Goal: Information Seeking & Learning: Learn about a topic

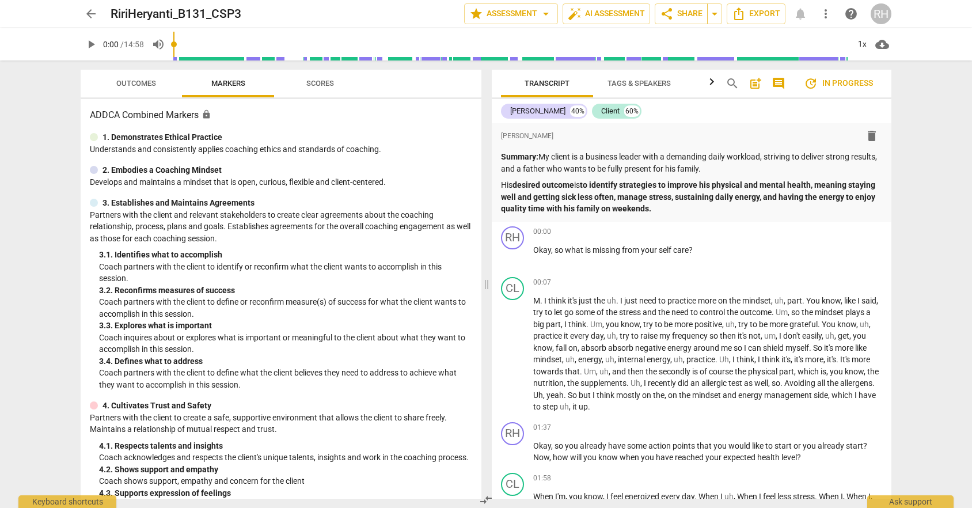
click at [93, 18] on span "arrow_back" at bounding box center [91, 14] width 14 height 14
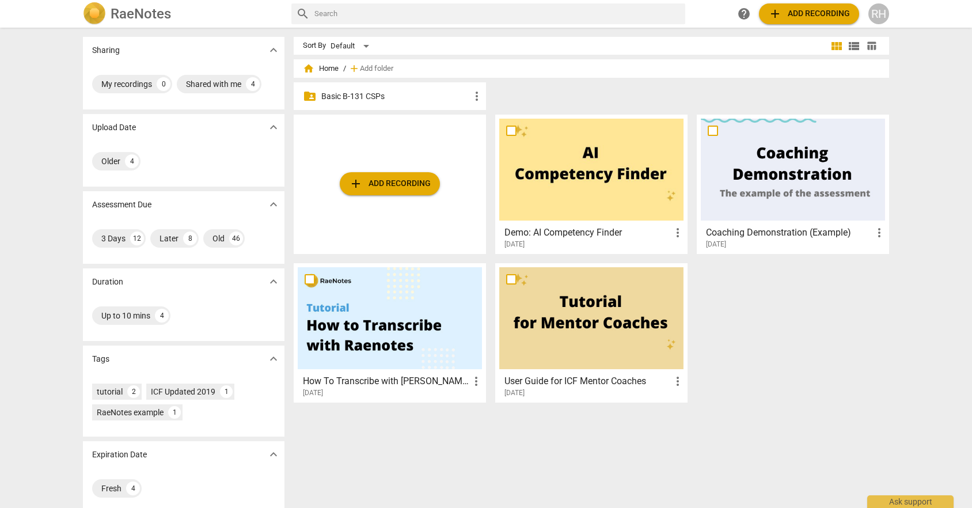
click at [358, 102] on div "folder_shared Basic B-131 CSPs more_vert" at bounding box center [390, 96] width 192 height 28
click at [357, 94] on p "Basic B-131 CSPs" at bounding box center [395, 96] width 148 height 12
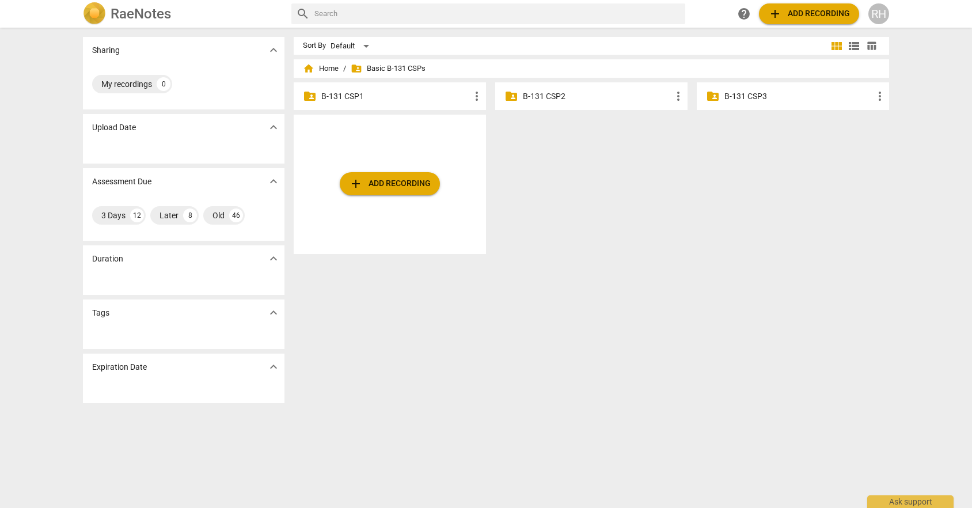
click at [795, 99] on p "B-131 CSP3" at bounding box center [798, 96] width 148 height 12
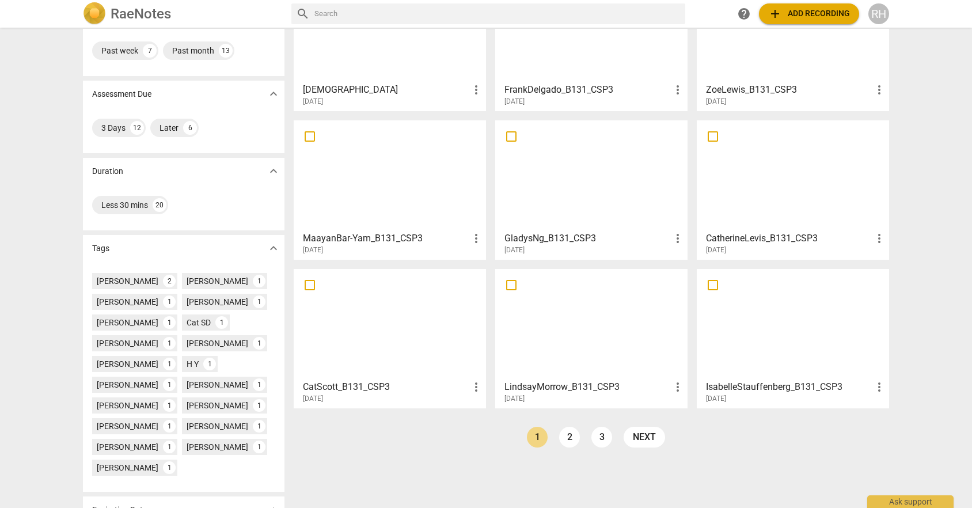
scroll to position [142, 0]
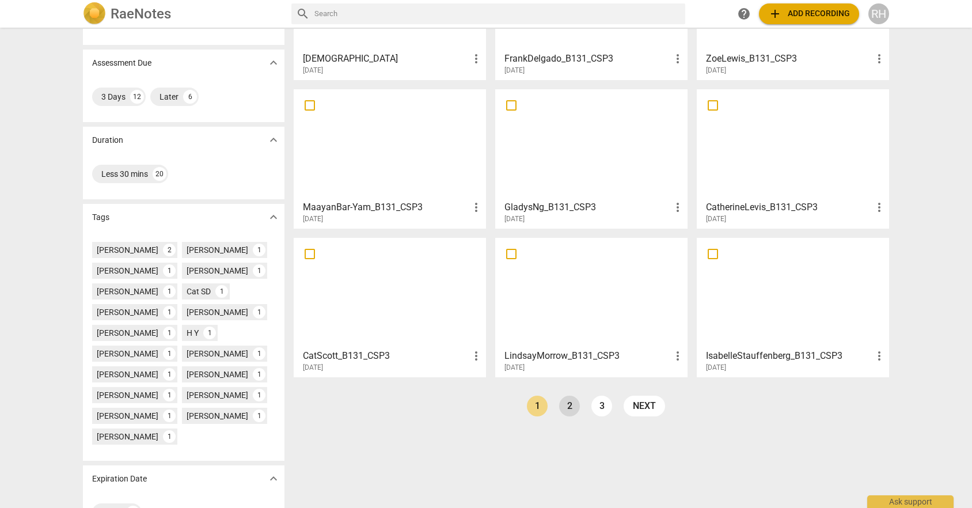
click at [568, 407] on link "2" at bounding box center [569, 405] width 21 height 21
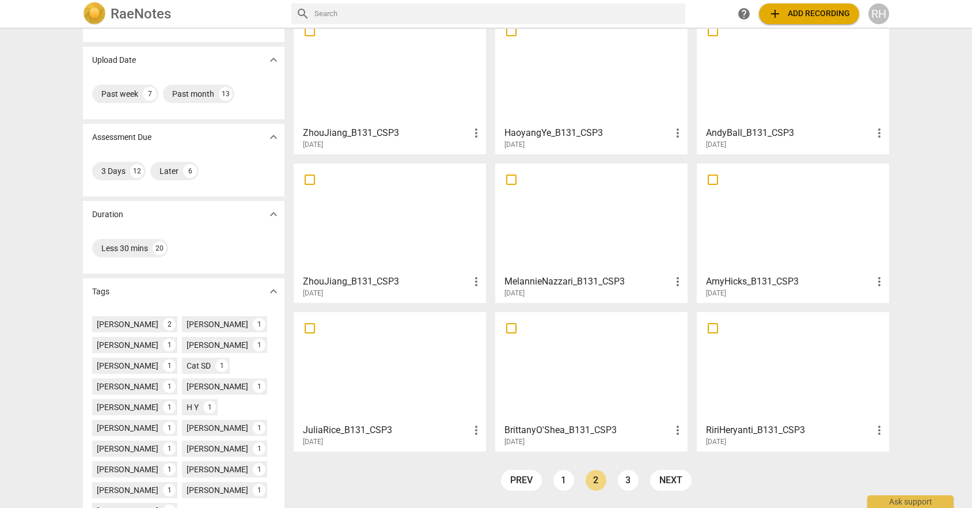
scroll to position [76, 0]
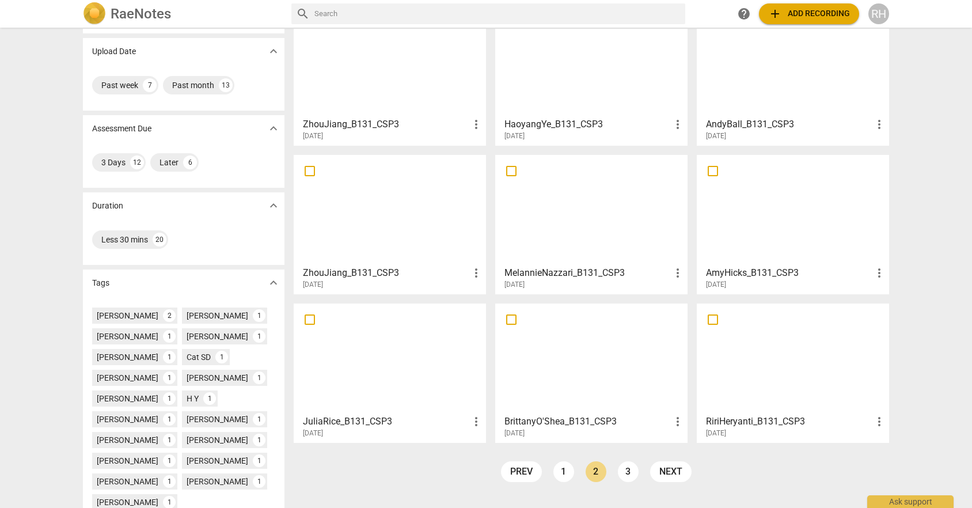
click at [741, 371] on div at bounding box center [792, 358] width 184 height 102
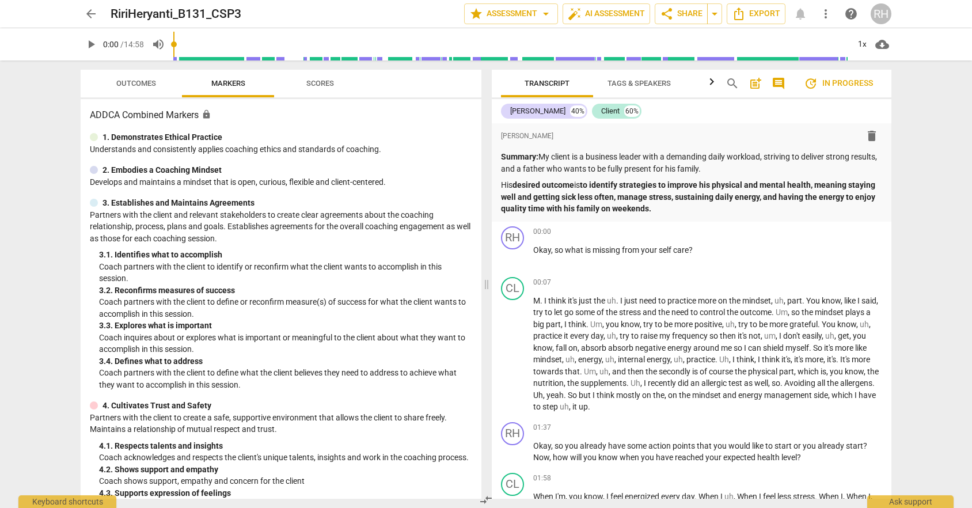
click at [328, 81] on span "Scores" at bounding box center [320, 83] width 28 height 9
